Goal: Complete application form

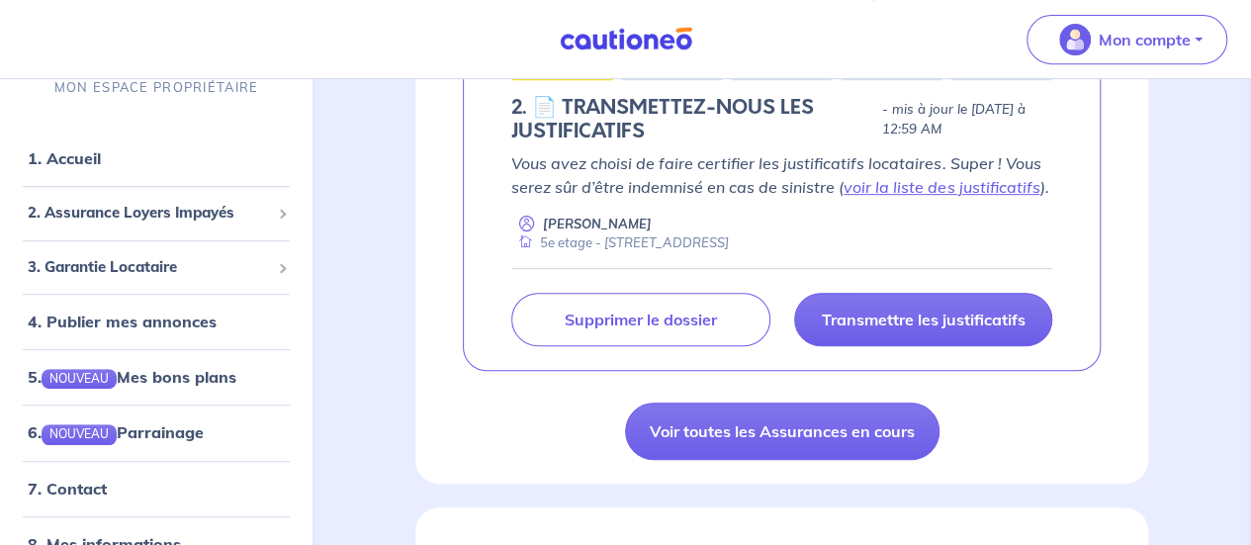
scroll to position [419, 0]
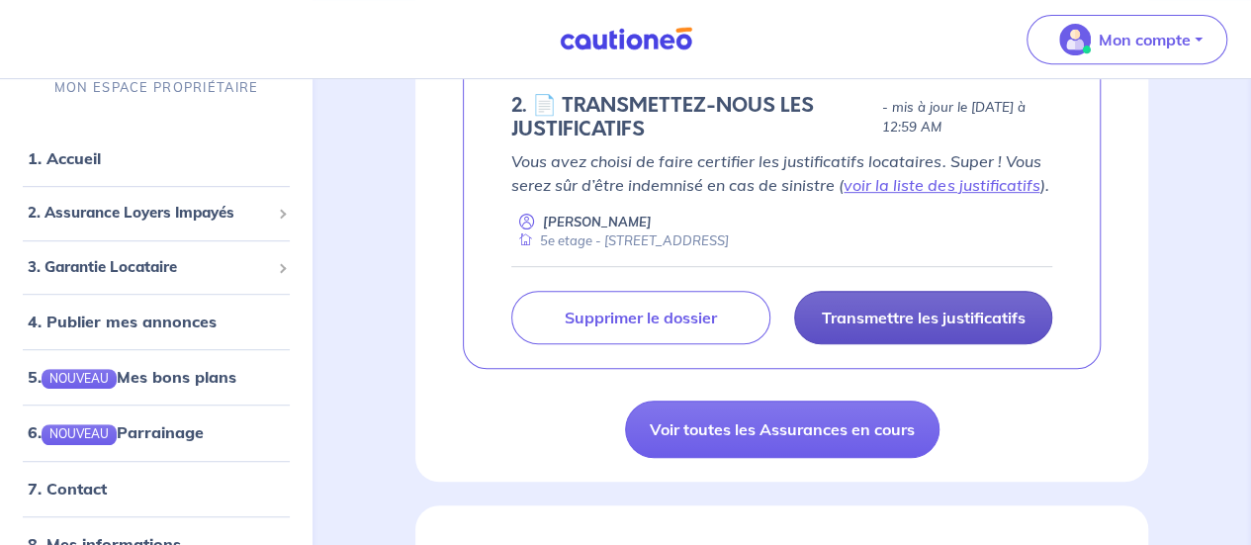
click at [892, 313] on p "Transmettre les justificatifs" at bounding box center [923, 317] width 204 height 20
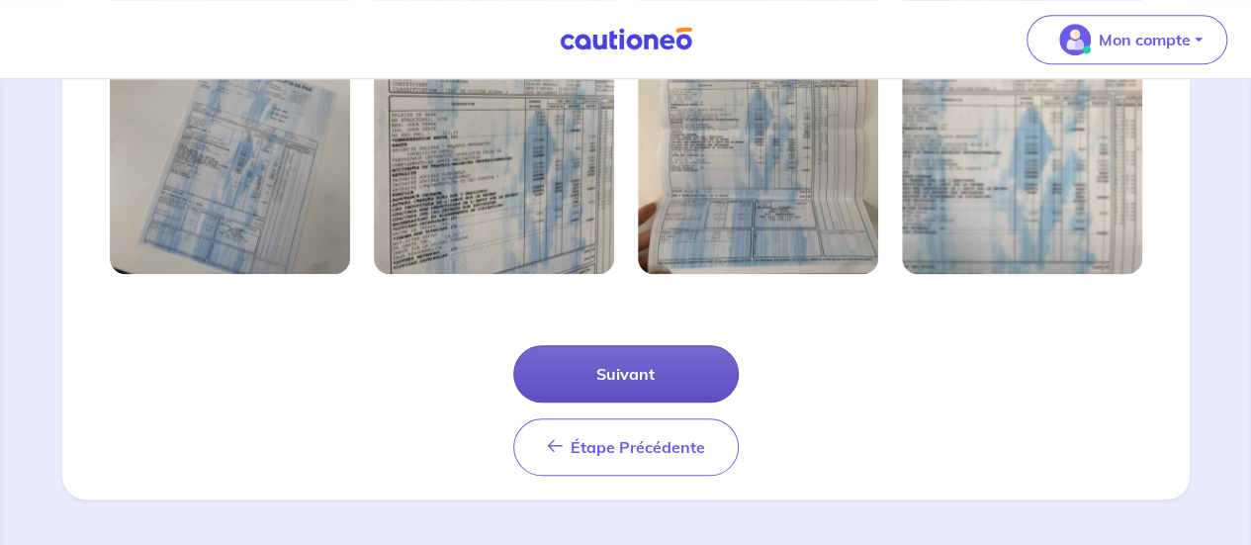
click at [643, 379] on button "Suivant" at bounding box center [625, 373] width 225 height 57
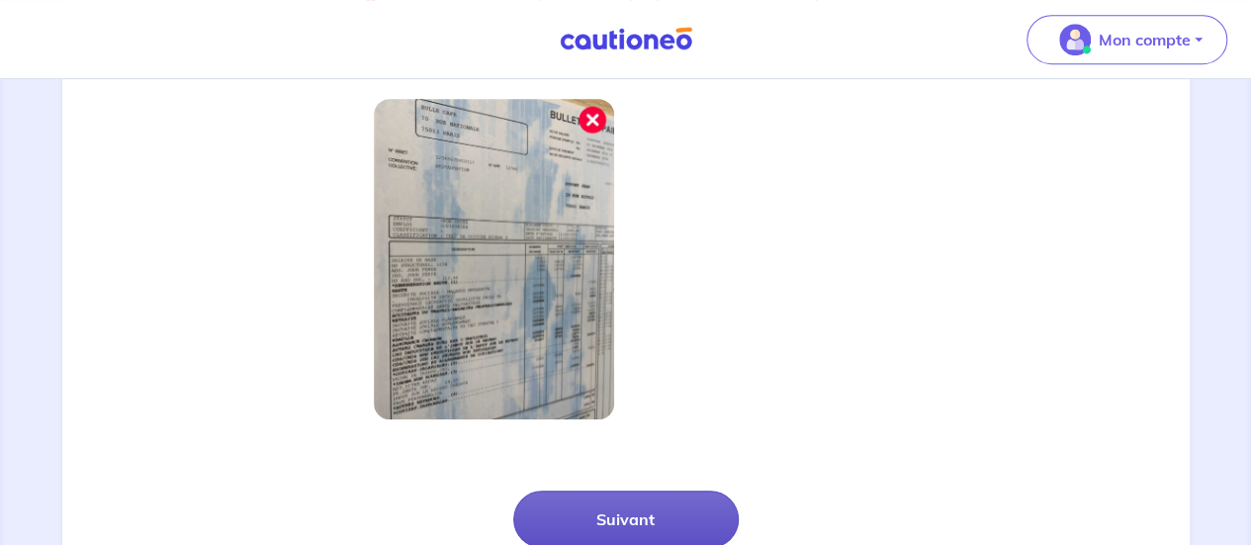
scroll to position [579, 0]
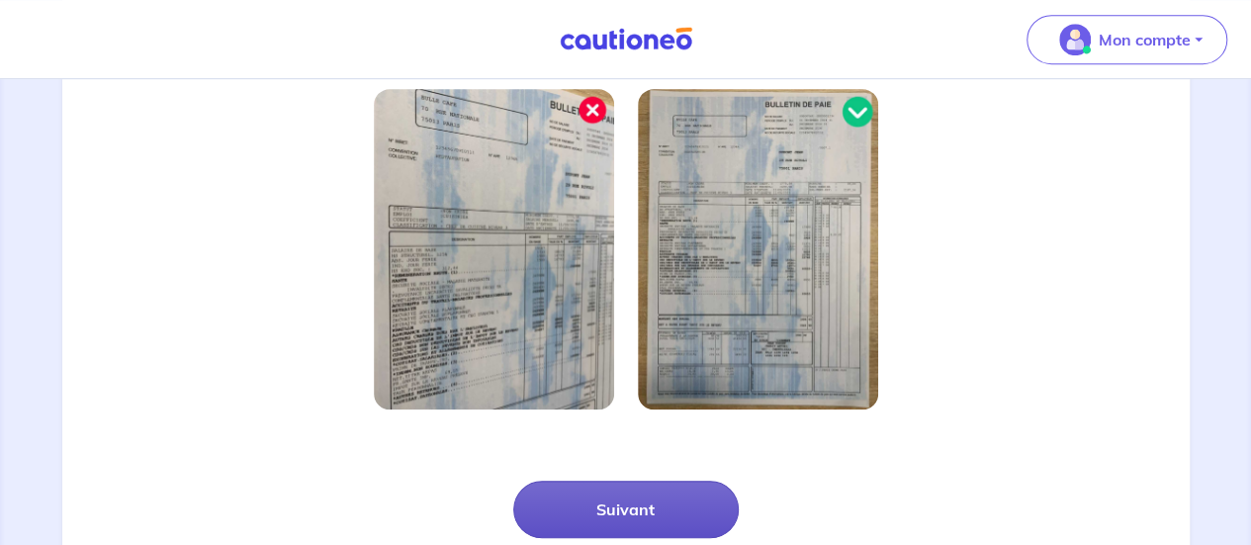
click at [603, 491] on button "Suivant" at bounding box center [625, 508] width 225 height 57
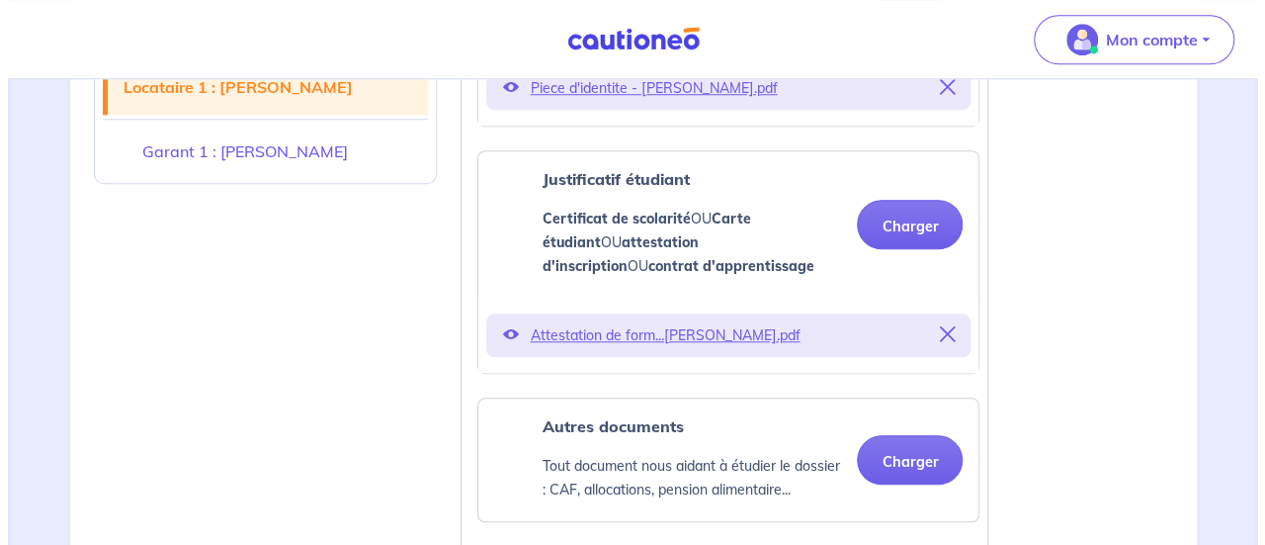
scroll to position [832, 0]
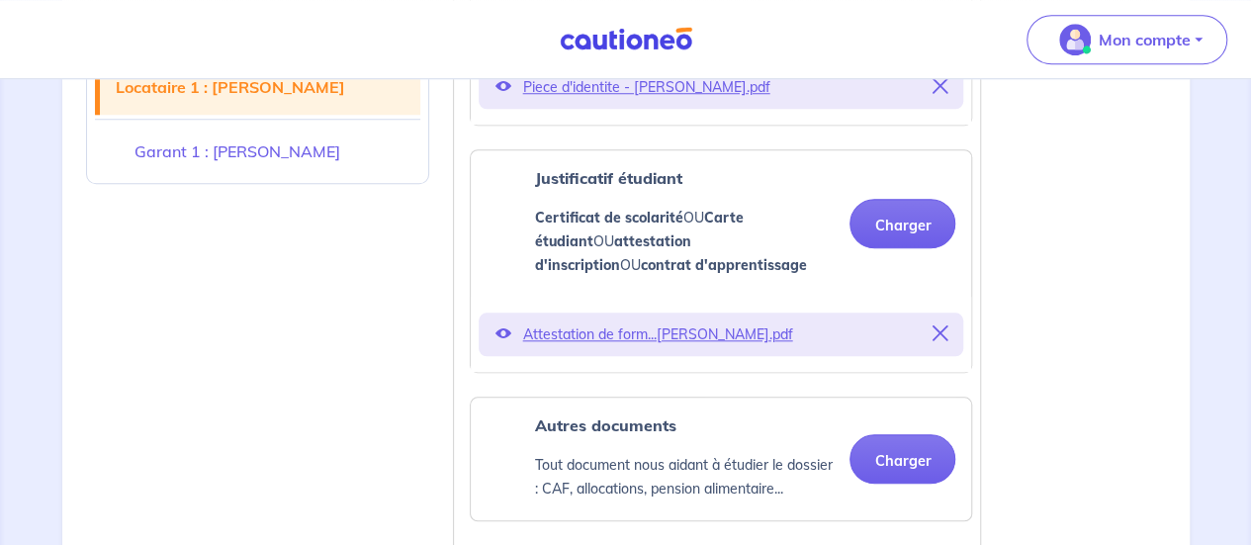
click at [677, 88] on p "Piece d'identite - Elisa VERWAERDE.pdf" at bounding box center [720, 87] width 397 height 28
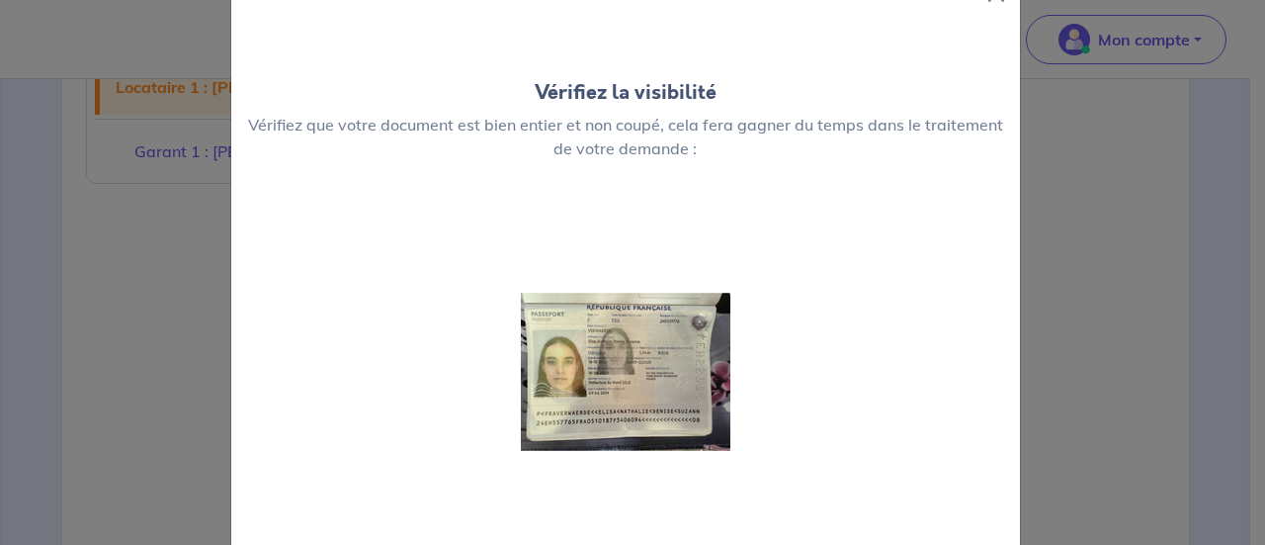
scroll to position [60, 0]
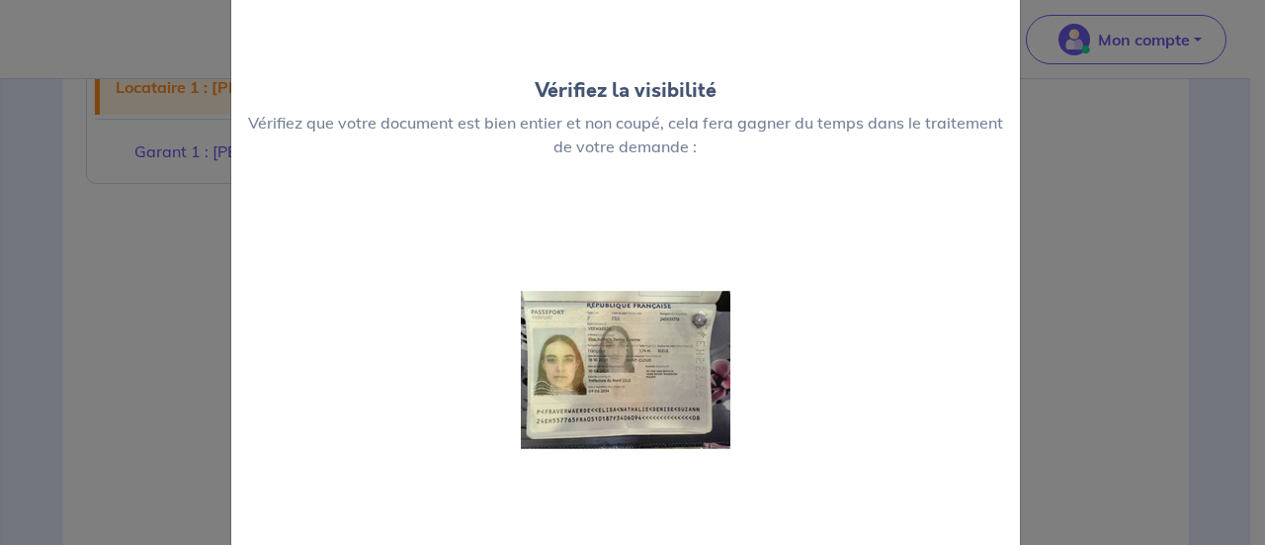
click at [1156, 279] on div "Vérifiez la visibilité Vérifiez que votre document est bien entier et non coupé…" at bounding box center [632, 272] width 1265 height 545
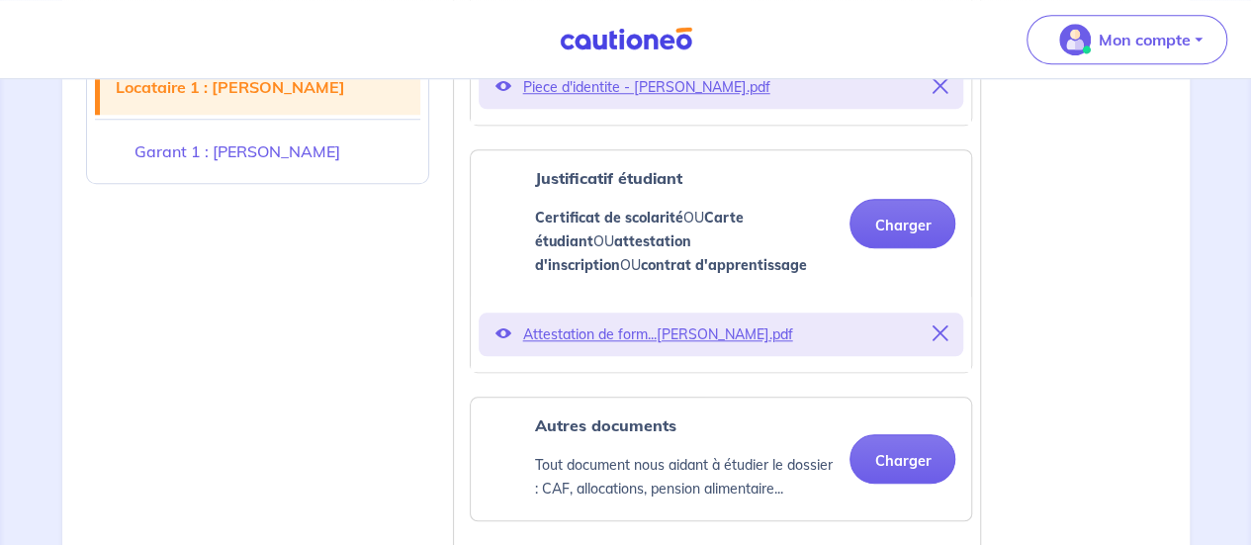
click at [722, 343] on p "Attestation de form...lisa VERWAERDE.pdf" at bounding box center [720, 334] width 397 height 28
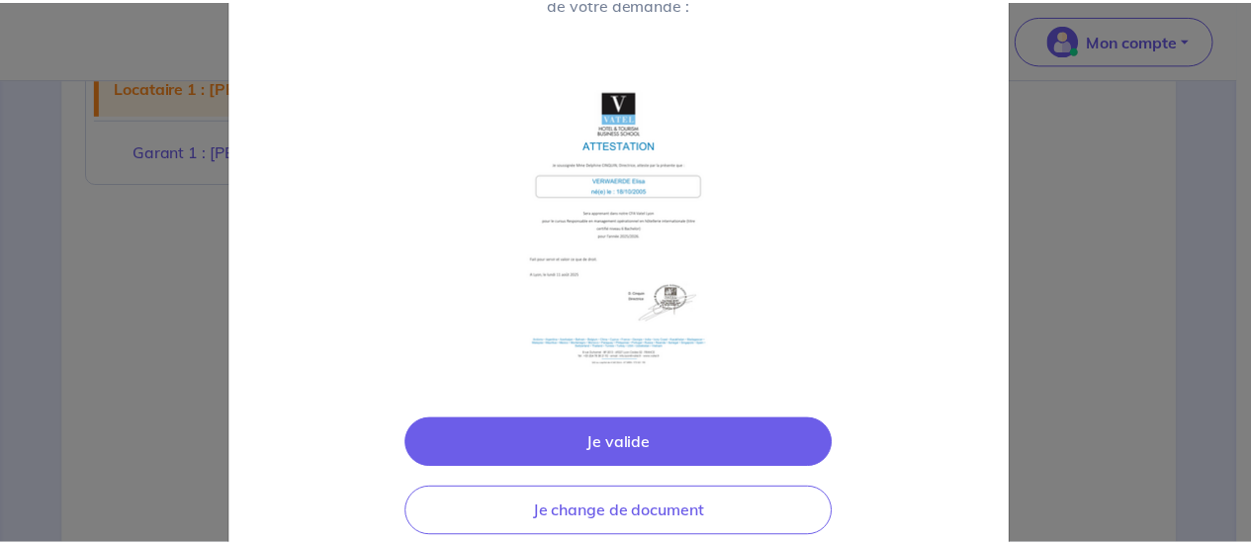
scroll to position [249, 0]
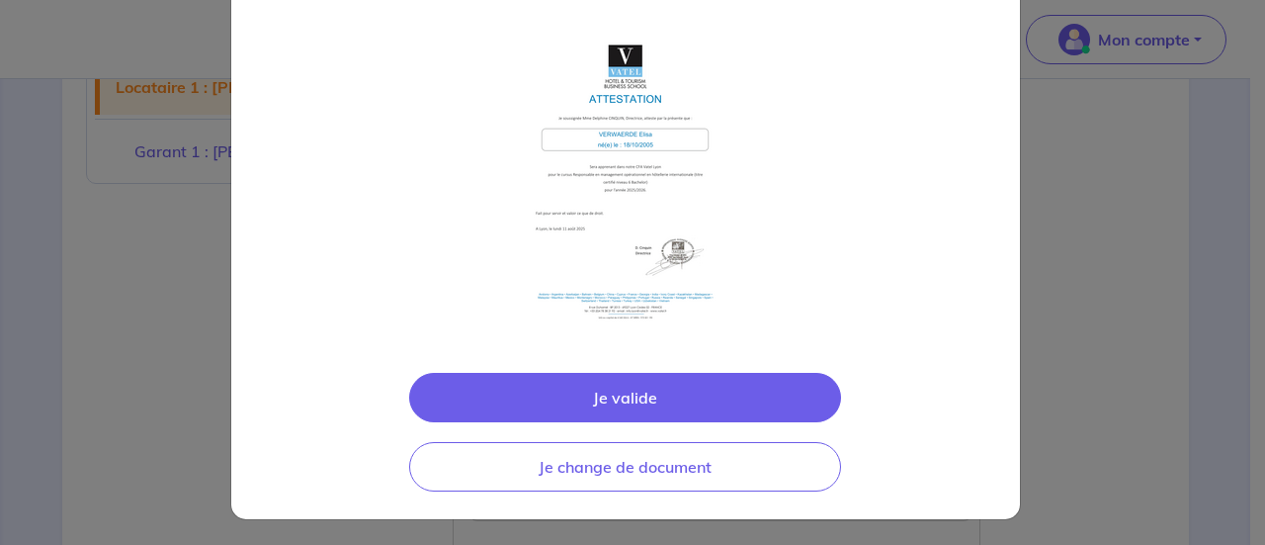
click at [654, 392] on button "Je valide" at bounding box center [625, 397] width 432 height 49
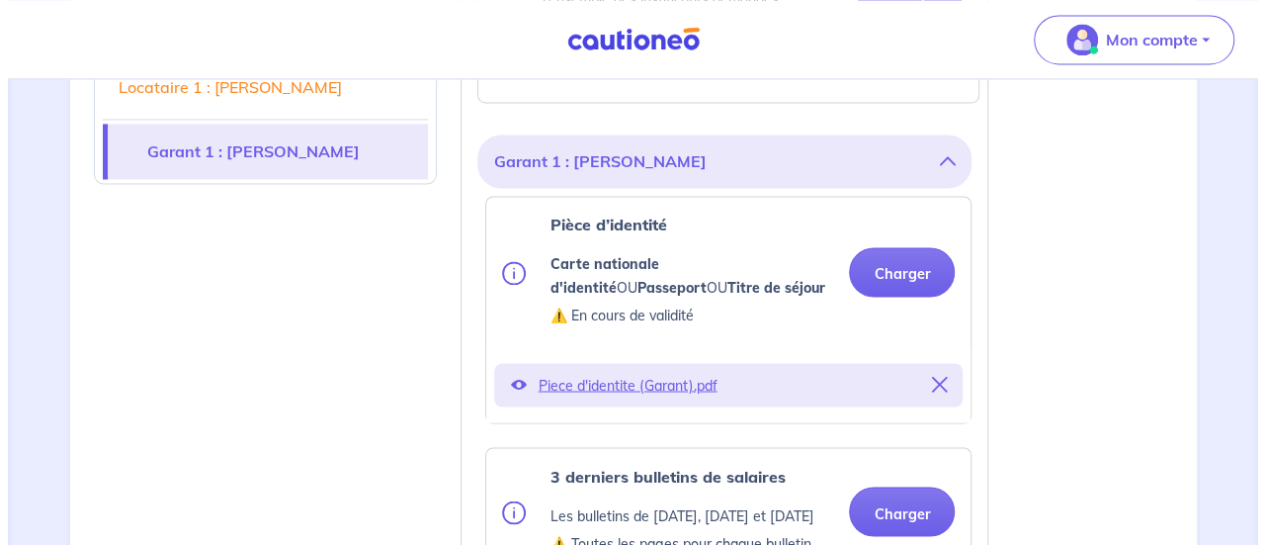
scroll to position [1542, 0]
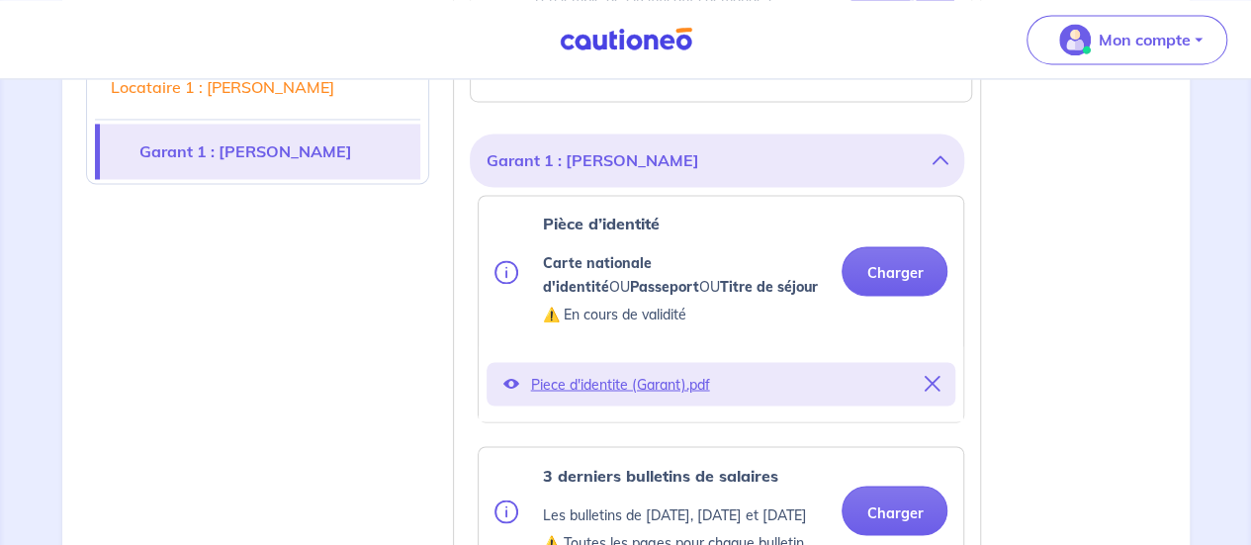
click at [629, 384] on p "Piece d'identite (Garant).pdf" at bounding box center [721, 384] width 382 height 28
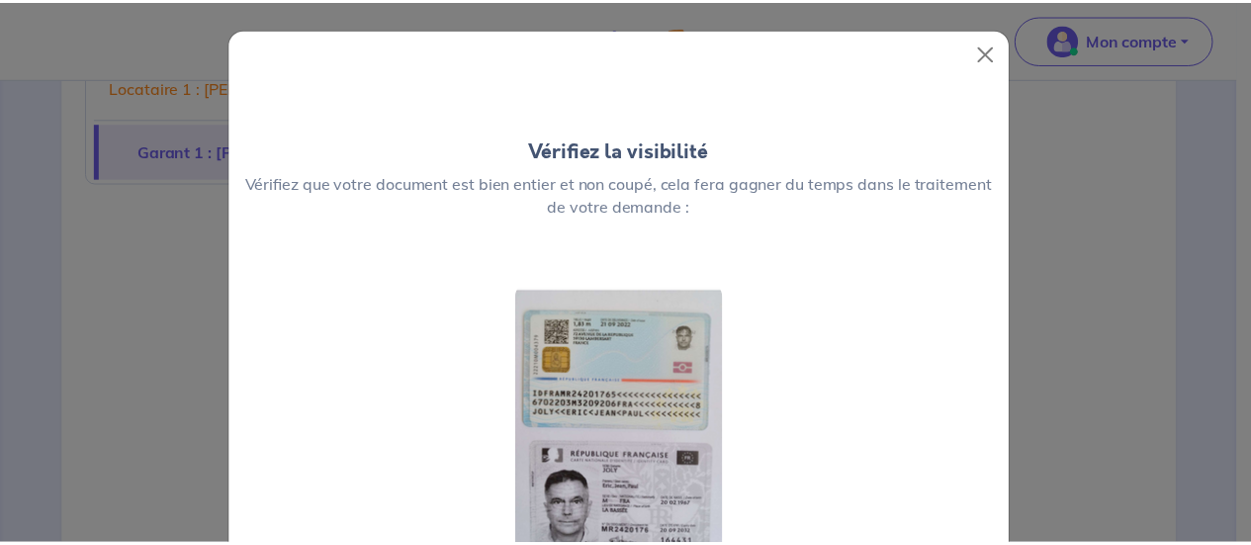
scroll to position [149, 0]
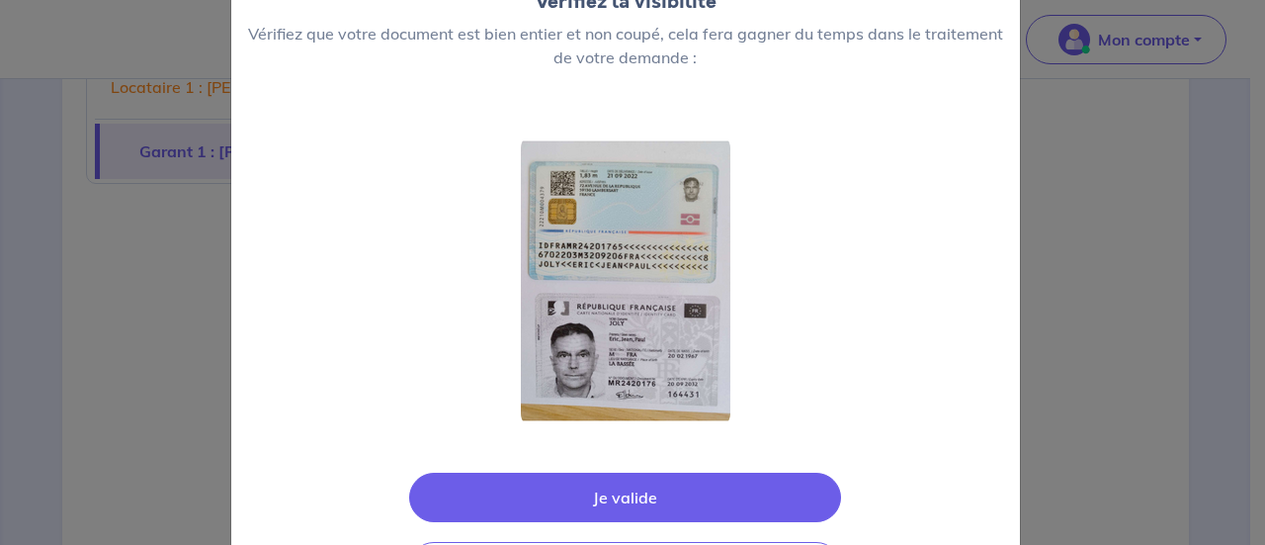
click at [659, 492] on button "Je valide" at bounding box center [625, 497] width 432 height 49
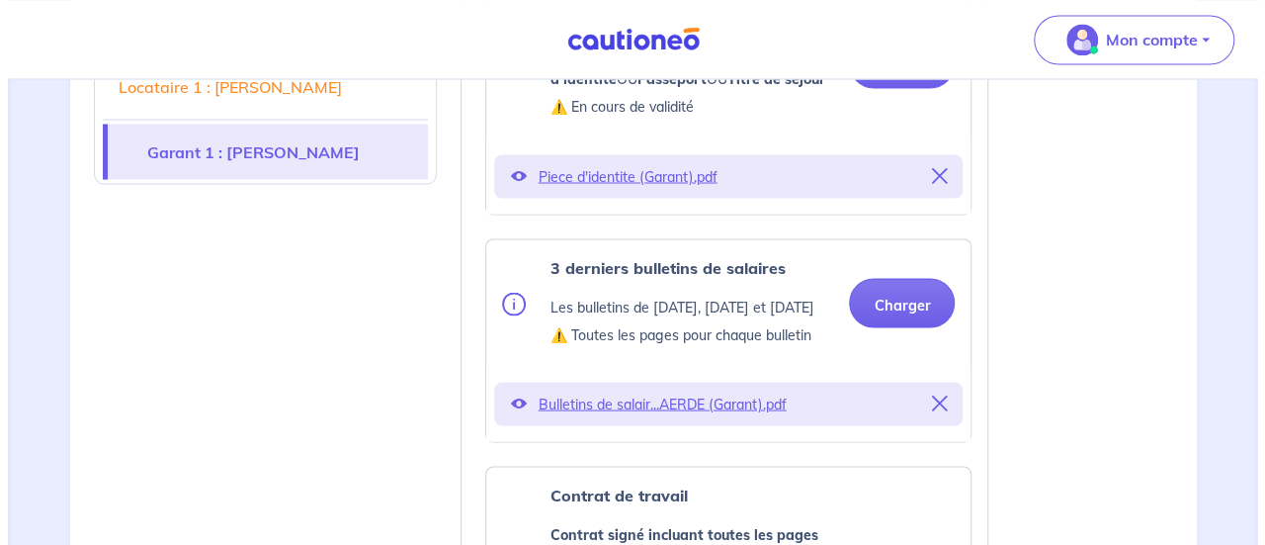
scroll to position [1847, 0]
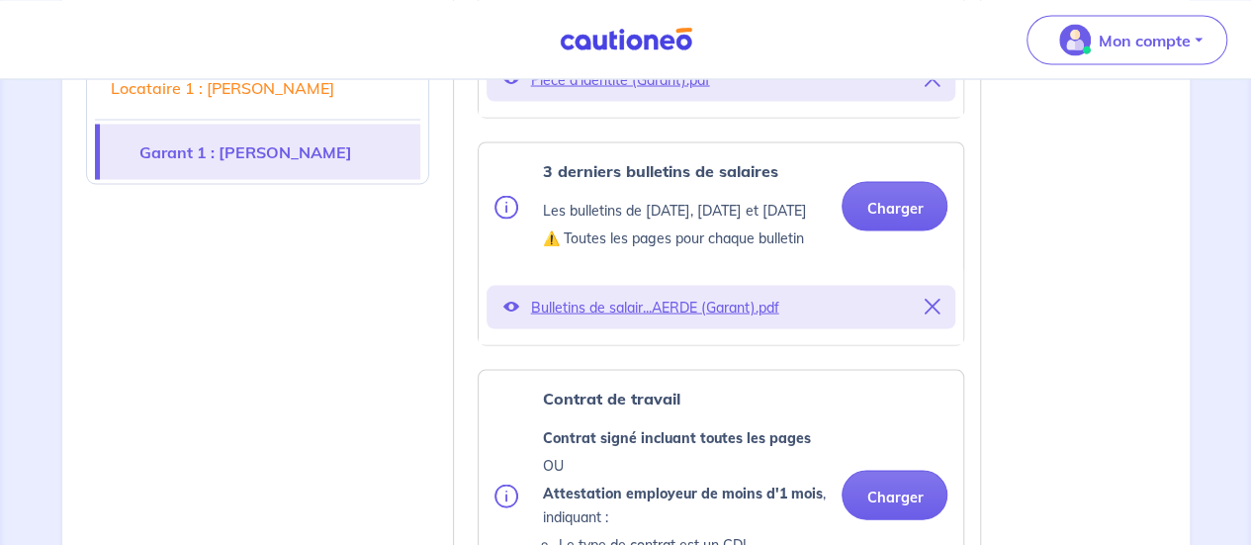
click at [623, 320] on p "Bulletins de salair...AERDE (Garant).pdf" at bounding box center [721, 307] width 382 height 28
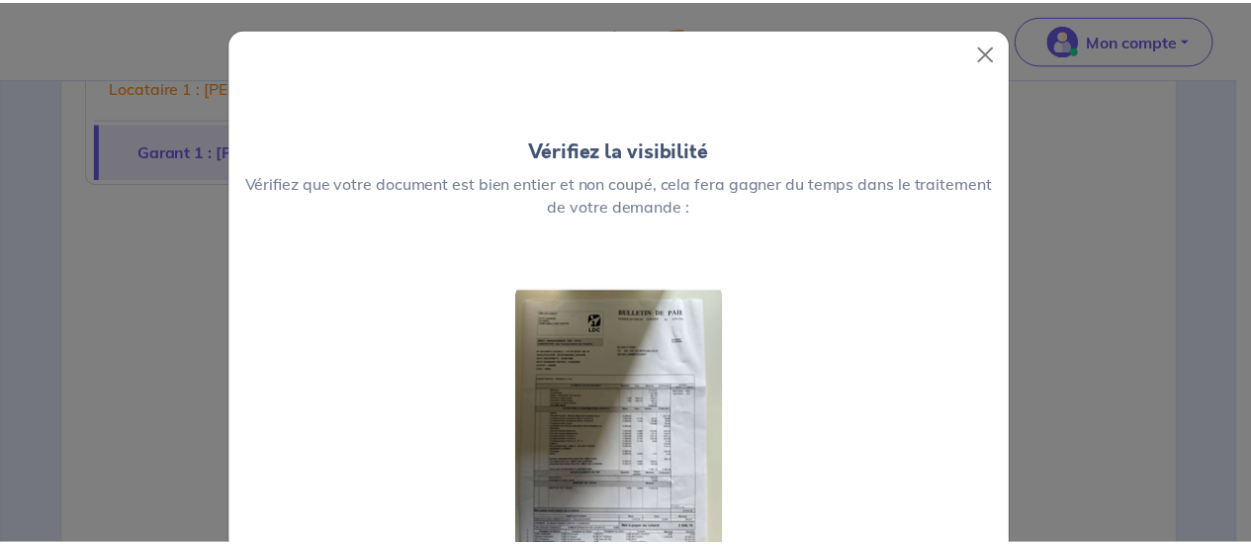
scroll to position [249, 0]
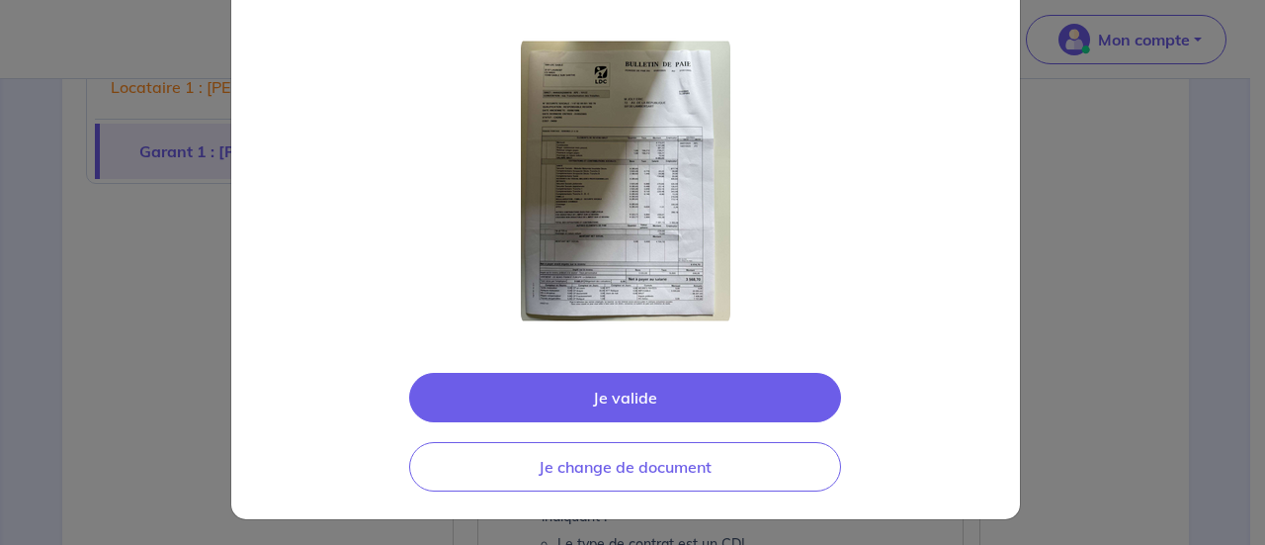
click at [1163, 249] on div "Vérifiez la visibilité Vérifiez que votre document est bien entier et non coupé…" at bounding box center [632, 272] width 1265 height 545
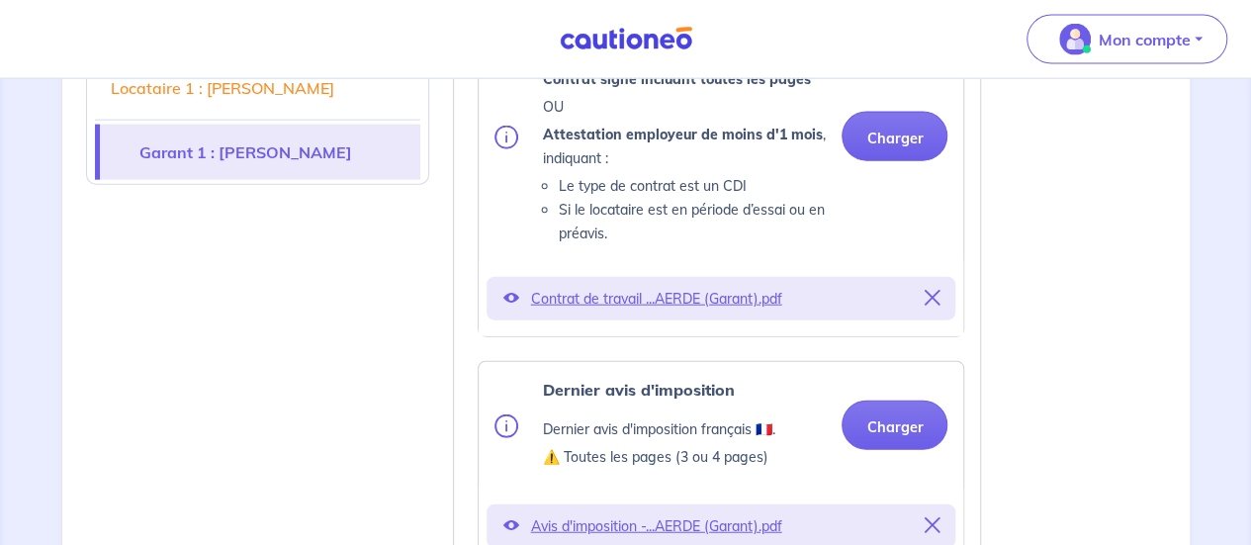
scroll to position [2207, 0]
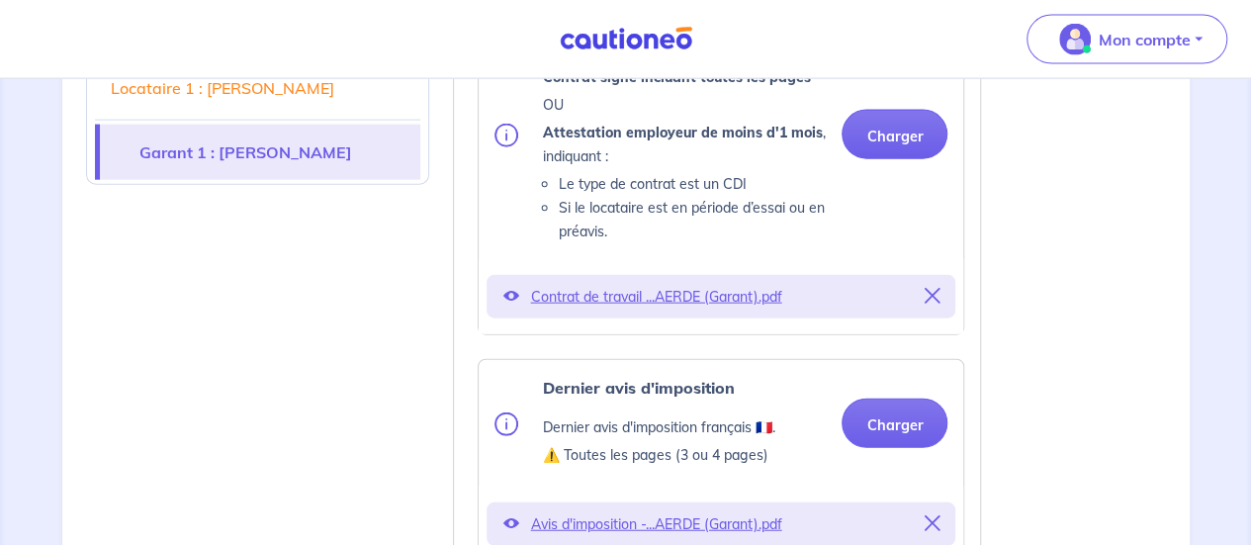
click at [607, 318] on div "Contrat de travail ...AERDE (Garant).pdf" at bounding box center [720, 297] width 469 height 44
click at [619, 310] on p "Contrat de travail ...AERDE (Garant).pdf" at bounding box center [721, 297] width 382 height 28
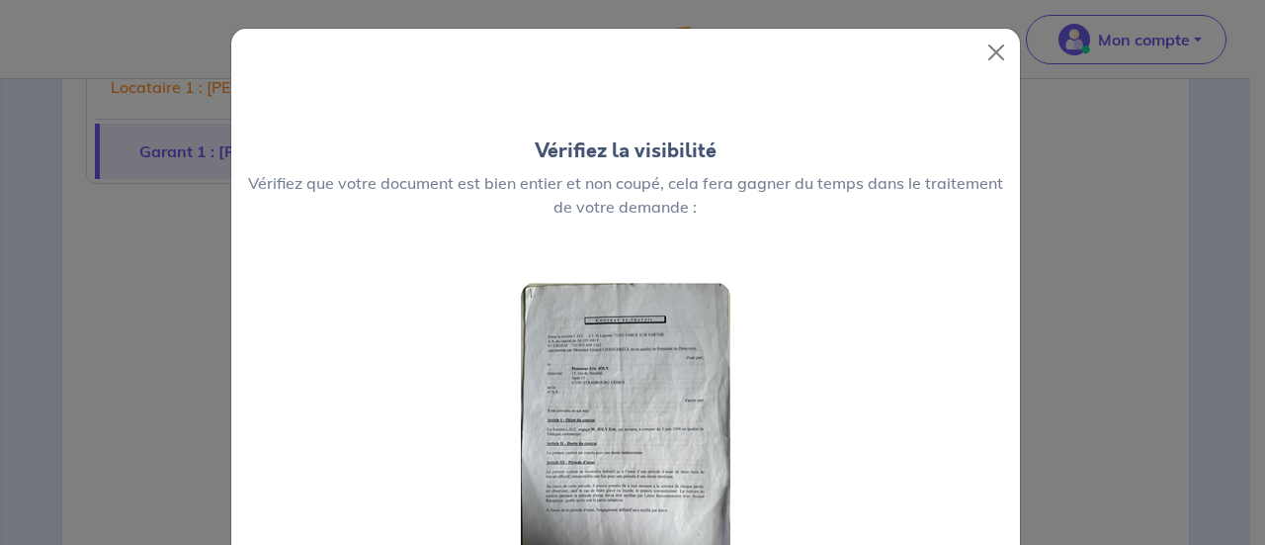
click at [1125, 319] on div "Vérifiez la visibilité Vérifiez que votre document est bien entier et non coupé…" at bounding box center [632, 272] width 1265 height 545
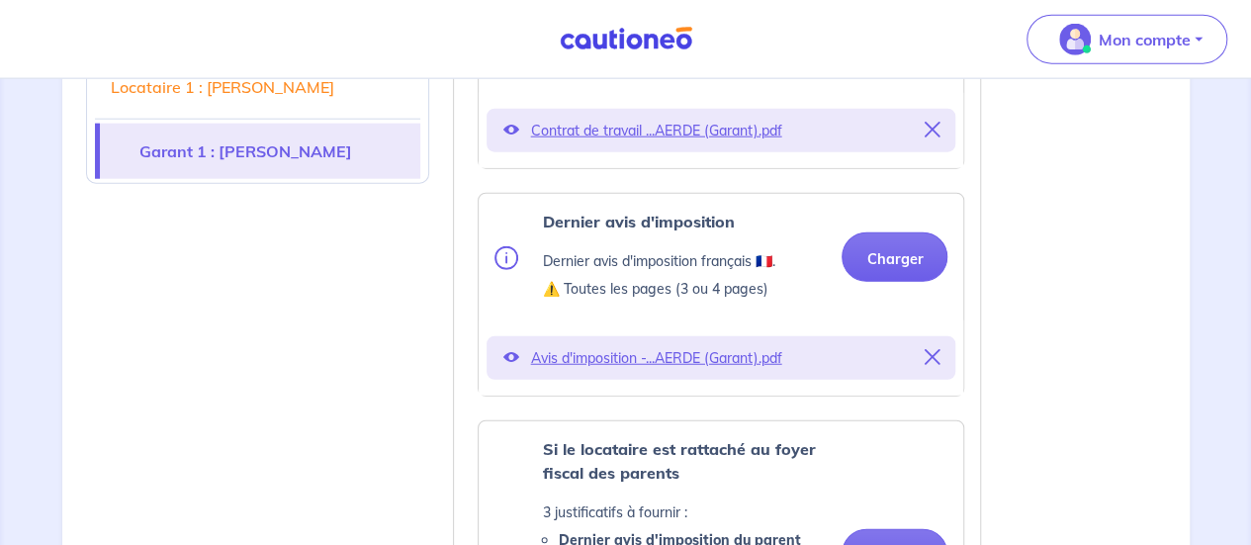
scroll to position [2420, 0]
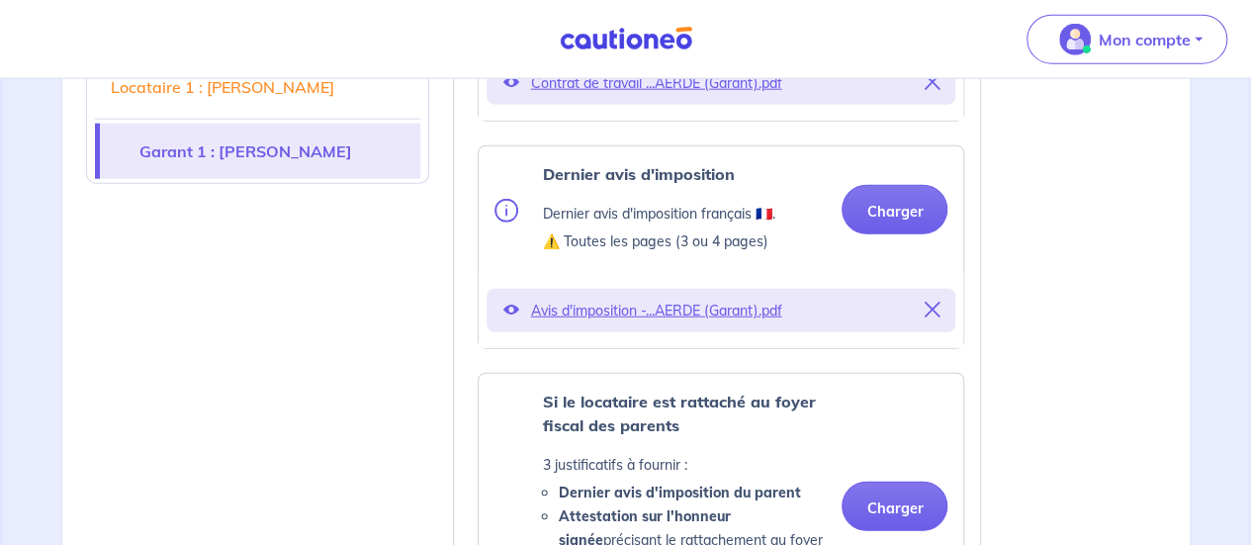
click at [682, 324] on p "Avis d'imposition -...AERDE (Garant).pdf" at bounding box center [721, 311] width 382 height 28
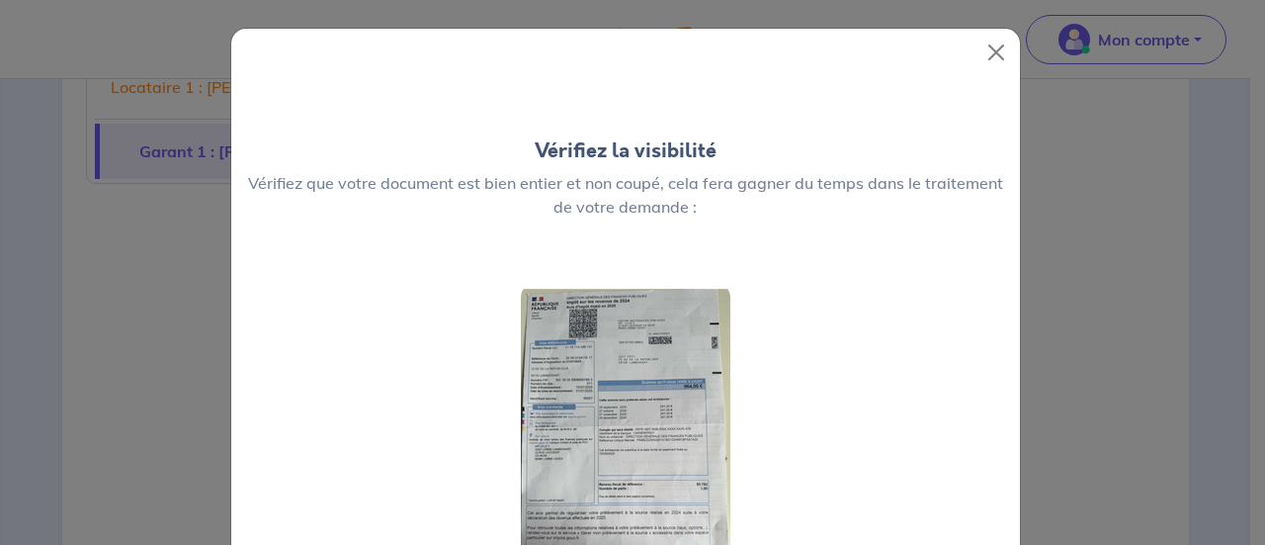
click at [1168, 227] on div "Vérifiez la visibilité Vérifiez que votre document est bien entier et non coupé…" at bounding box center [632, 272] width 1265 height 545
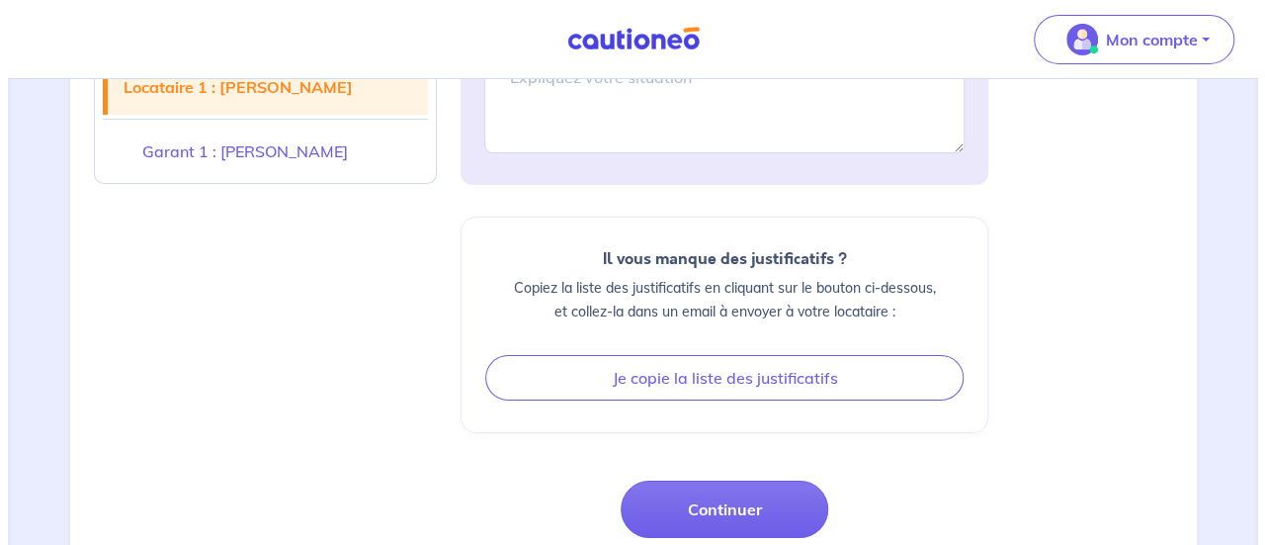
scroll to position [3536, 0]
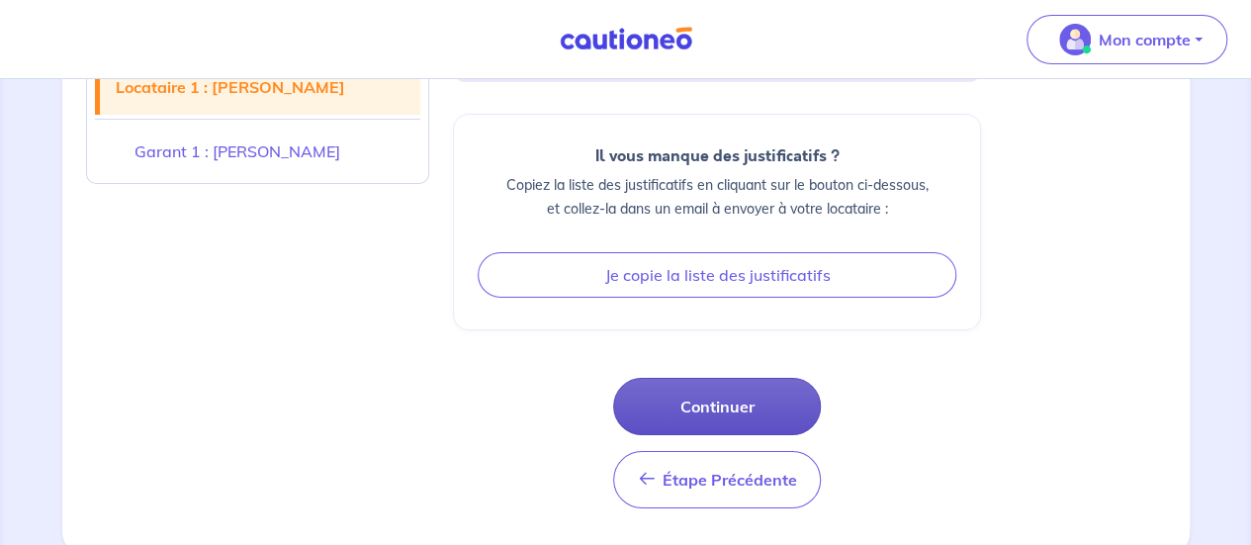
click at [712, 407] on button "Continuer" at bounding box center [717, 406] width 208 height 57
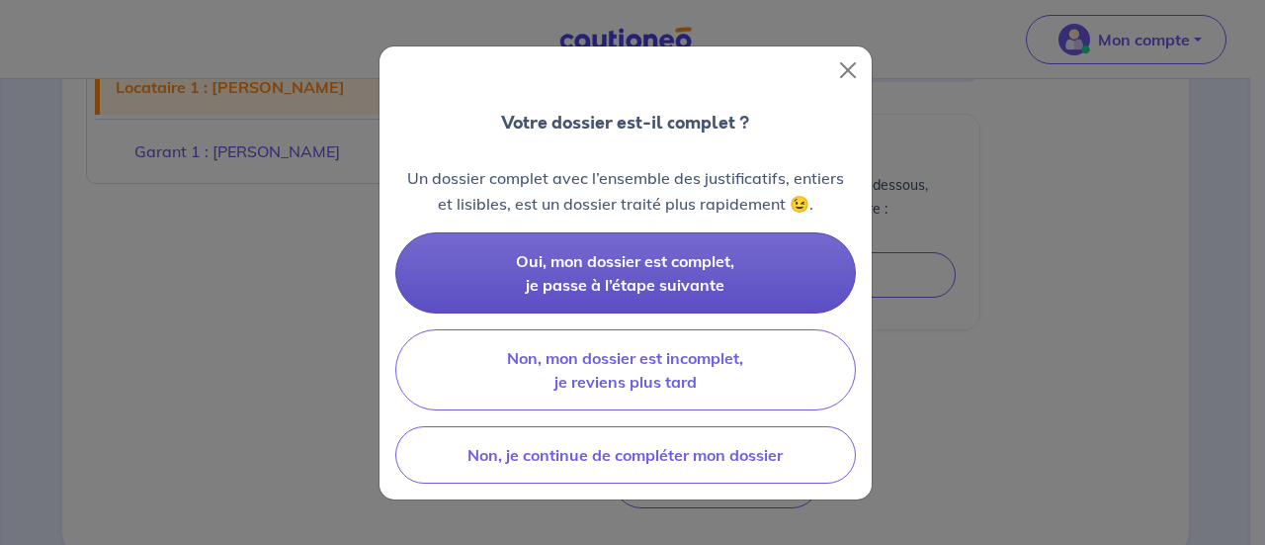
click at [686, 300] on button "Oui, mon dossier est complet, je passe à l’étape suivante" at bounding box center [625, 272] width 461 height 81
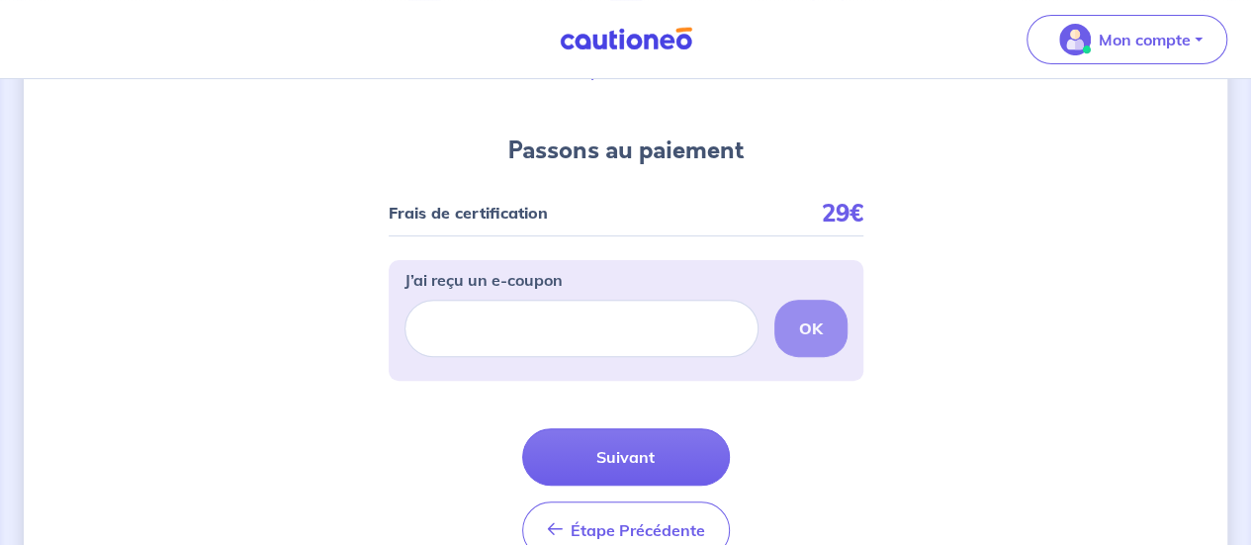
scroll to position [177, 0]
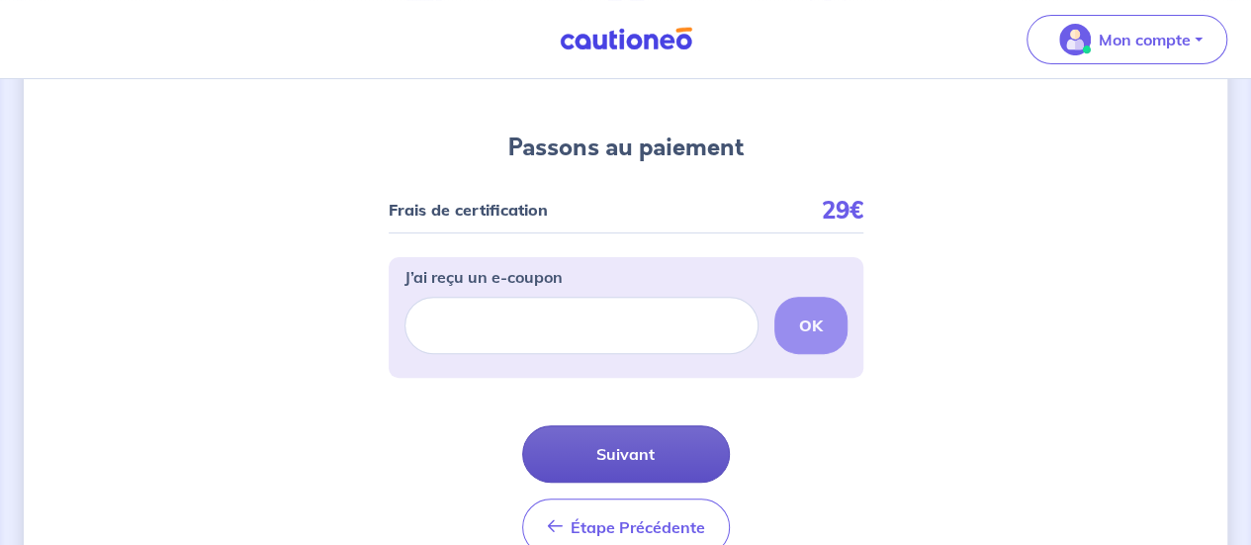
click at [611, 448] on button "Suivant" at bounding box center [626, 453] width 208 height 57
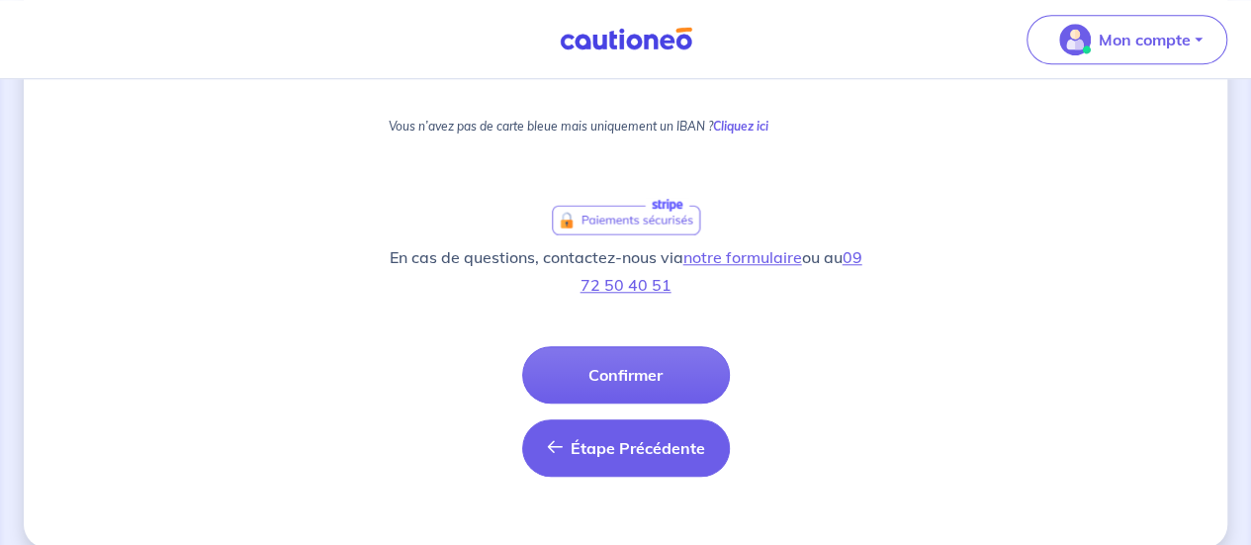
scroll to position [805, 0]
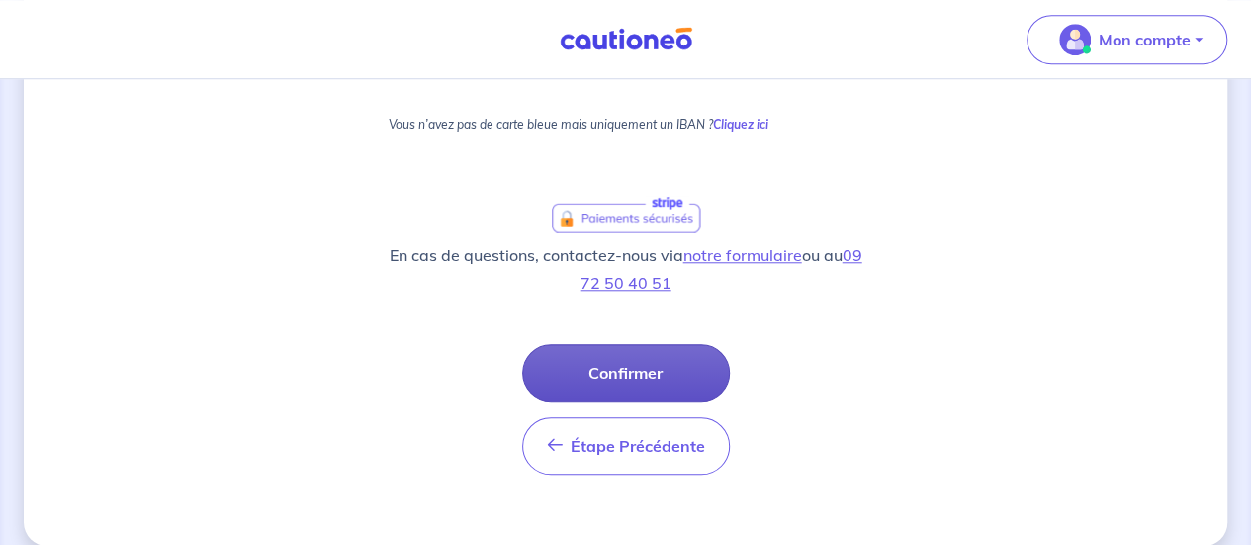
click at [647, 377] on button "Confirmer" at bounding box center [626, 372] width 208 height 57
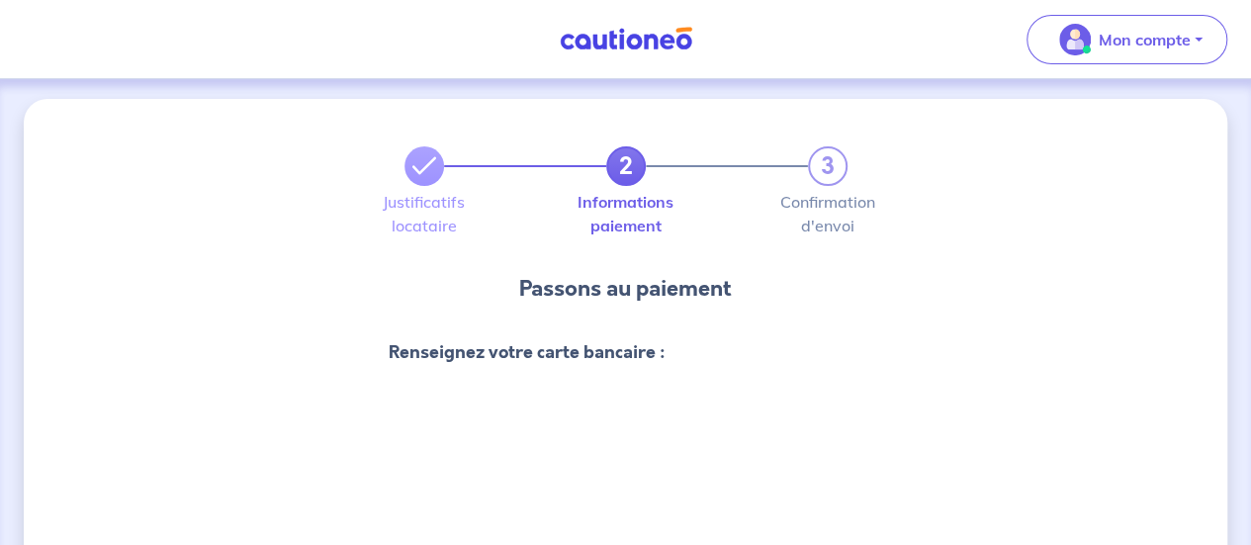
scroll to position [0, 0]
